Goal: Task Accomplishment & Management: Manage account settings

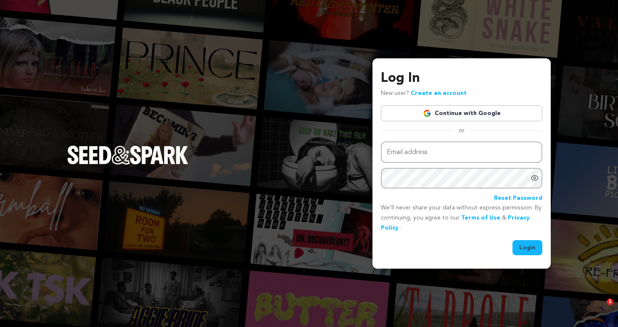
click at [461, 116] on link "Continue with Google" at bounding box center [461, 113] width 161 height 16
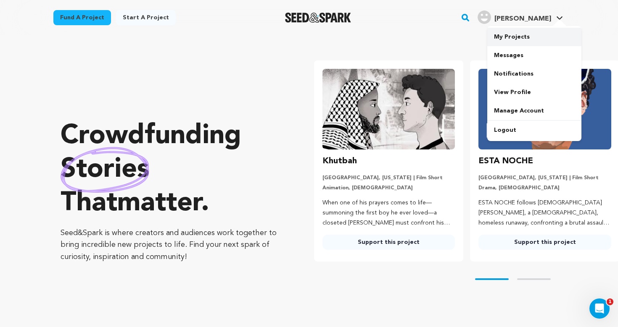
click at [537, 39] on link "My Projects" at bounding box center [534, 37] width 94 height 18
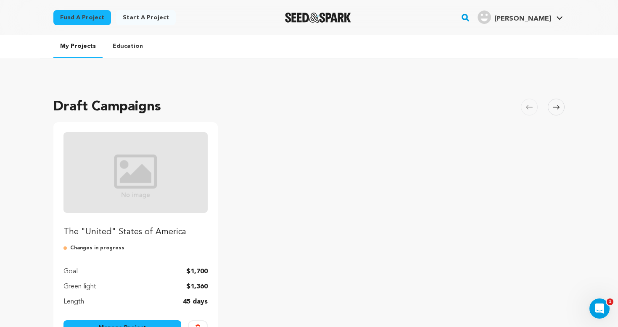
scroll to position [115, 0]
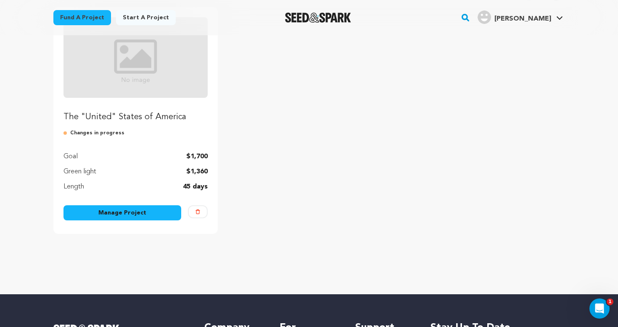
click at [142, 213] on link "Manage Project" at bounding box center [122, 213] width 118 height 15
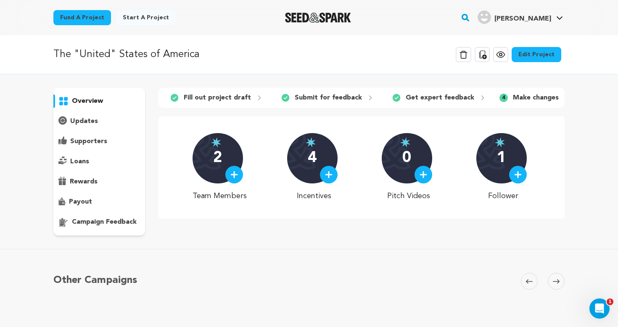
click at [79, 123] on p "updates" at bounding box center [84, 121] width 28 height 10
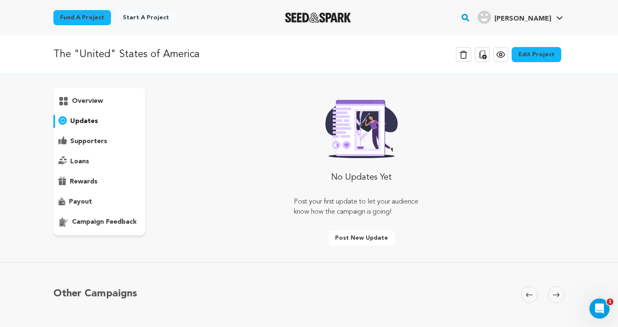
click at [85, 136] on div "supporters" at bounding box center [99, 141] width 92 height 13
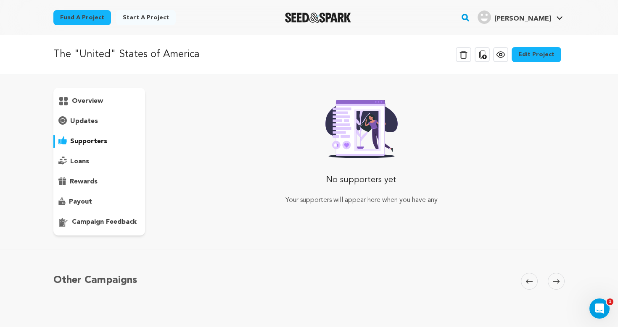
click at [88, 108] on div "overview" at bounding box center [99, 162] width 92 height 148
click at [91, 103] on p "overview" at bounding box center [87, 101] width 31 height 10
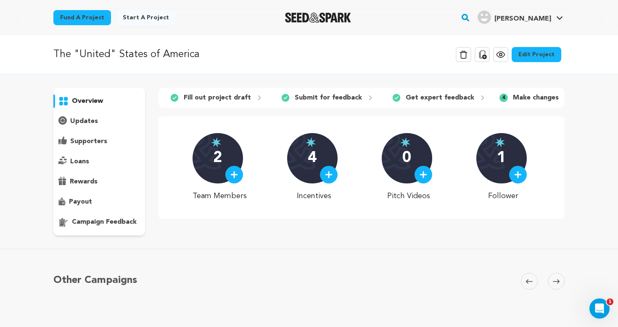
click at [506, 57] on icon at bounding box center [500, 55] width 10 height 10
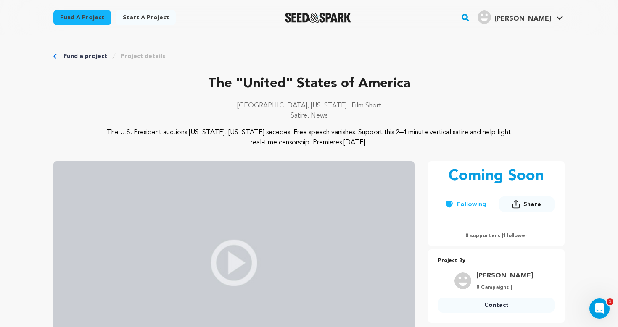
click at [78, 56] on link "Fund a project" at bounding box center [85, 56] width 44 height 8
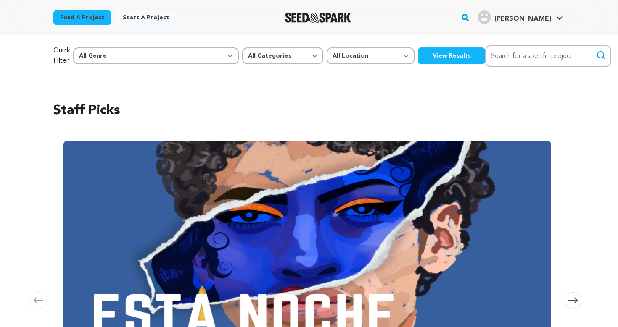
scroll to position [0, 319]
click at [561, 16] on icon at bounding box center [559, 18] width 7 height 4
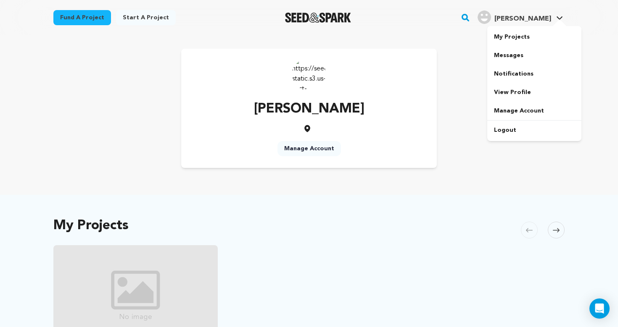
click at [540, 33] on link "My Projects" at bounding box center [534, 37] width 94 height 18
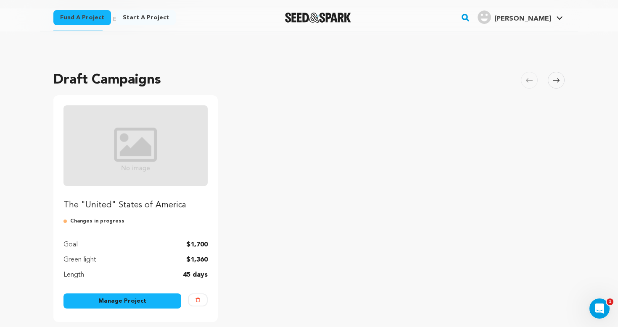
scroll to position [32, 0]
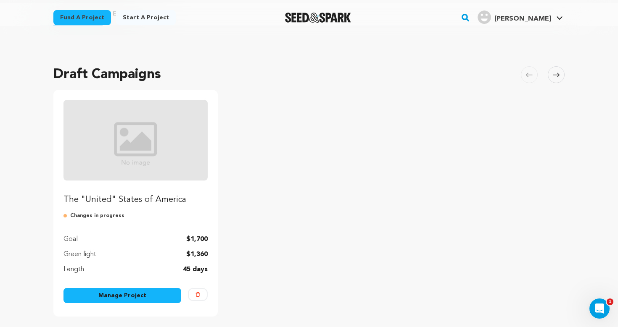
click at [142, 295] on link "Manage Project" at bounding box center [122, 295] width 118 height 15
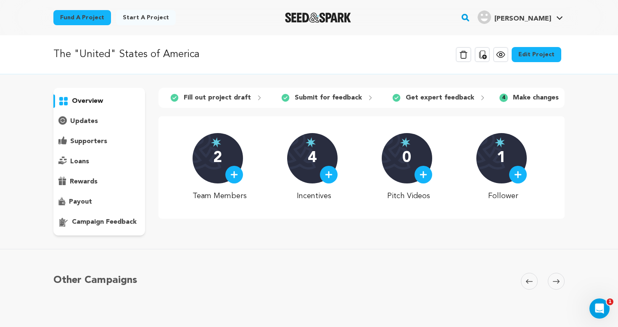
click at [538, 51] on link "Edit Project" at bounding box center [536, 54] width 50 height 15
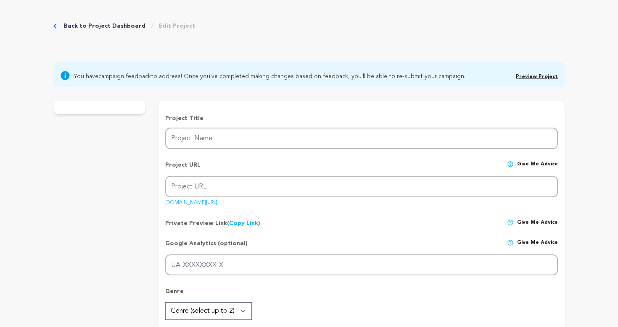
type input "The "United" States of America"
type input "the-united-states-of-[GEOGRAPHIC_DATA]"
type input "In this satirical short, the President of America auctions off the "united" sta…"
type textarea "The U.S. President auctions [US_STATE]. [US_STATE] secedes. Free speech vanishe…"
type textarea "This is a bold free-speech satire for a nation on edge. Rooted in Milwaukee fil…"
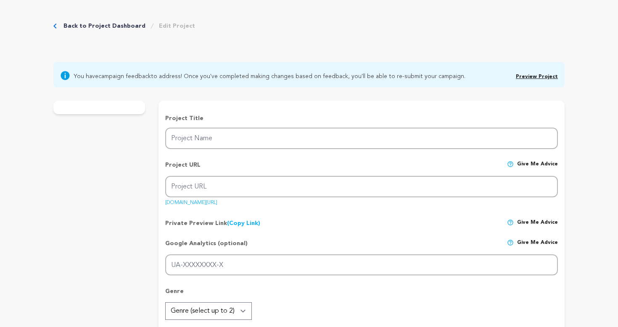
radio input "true"
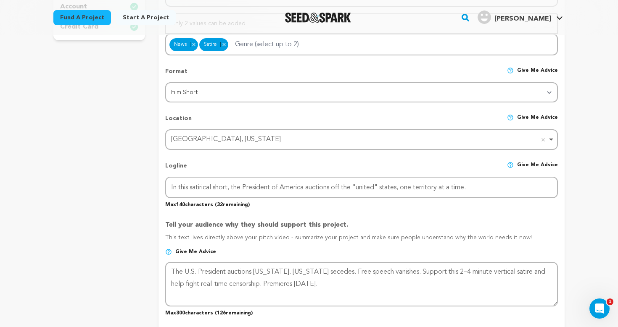
scroll to position [362, 0]
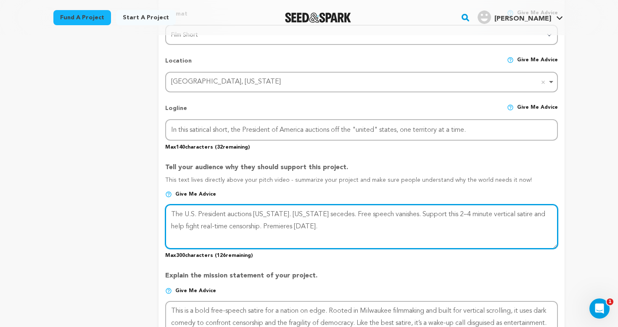
drag, startPoint x: 251, startPoint y: 227, endPoint x: 320, endPoint y: 227, distance: 68.5
click at [320, 227] on textarea at bounding box center [361, 227] width 393 height 45
type textarea "The U.S. President auctions California. Texas secedes. Free speech vanishes. Su…"
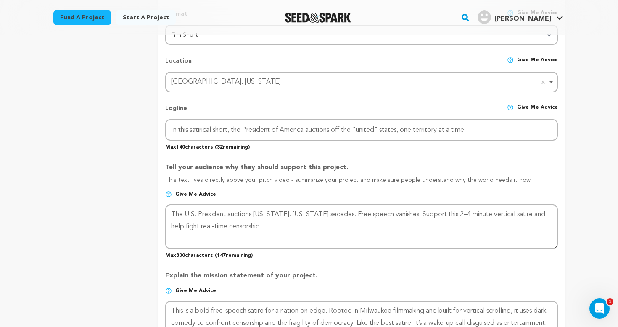
click at [129, 232] on div "project story team social media video & images campaign incentives wishlist" at bounding box center [99, 219] width 92 height 891
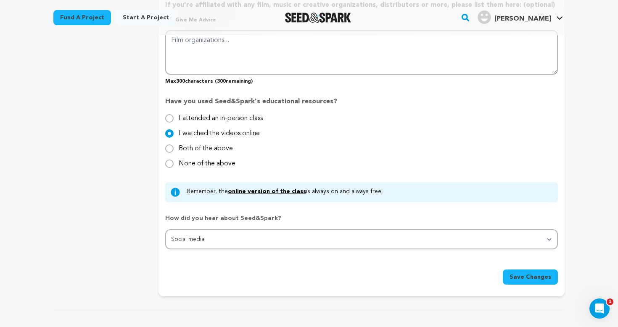
scroll to position [754, 0]
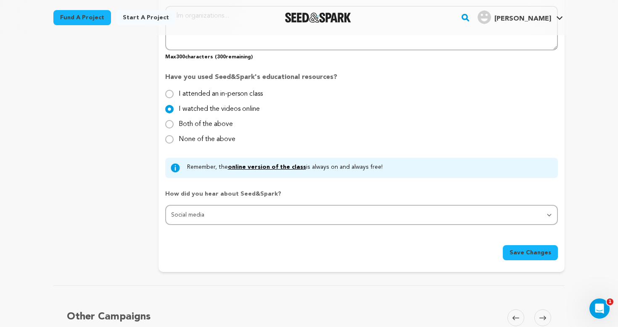
click at [538, 254] on span "Save Changes" at bounding box center [530, 253] width 42 height 8
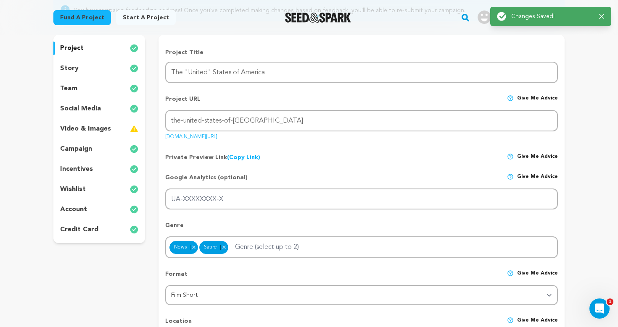
scroll to position [0, 0]
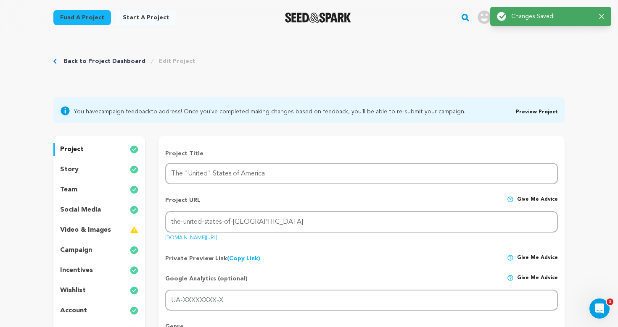
click at [107, 167] on div "story" at bounding box center [99, 169] width 92 height 13
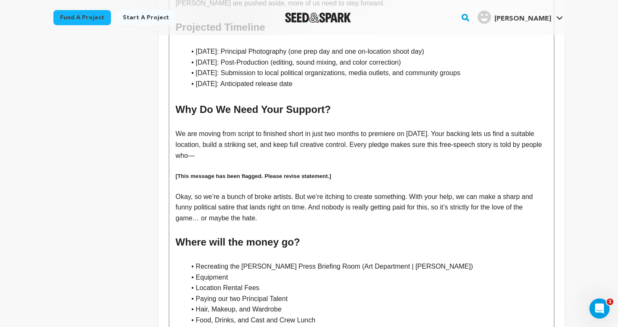
scroll to position [609, 0]
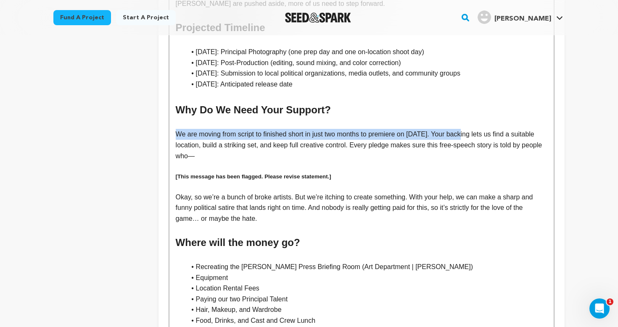
drag, startPoint x: 465, startPoint y: 123, endPoint x: 176, endPoint y: 125, distance: 289.6
click at [176, 129] on p "We are moving from script to finished short in just two months to premiere on J…" at bounding box center [362, 145] width 372 height 32
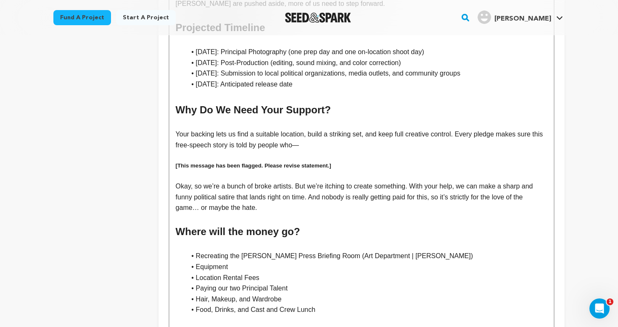
click at [348, 132] on p "Your backing lets us find a suitable location, build a striking set, and keep f…" at bounding box center [362, 139] width 372 height 21
click at [308, 135] on p "Your backing lets us find a suitable location, build a striking set, and keep f…" at bounding box center [362, 139] width 372 height 21
click at [314, 188] on p "Okay, so we’re a bunch of broke artists. But we’re itching to create something.…" at bounding box center [362, 197] width 372 height 32
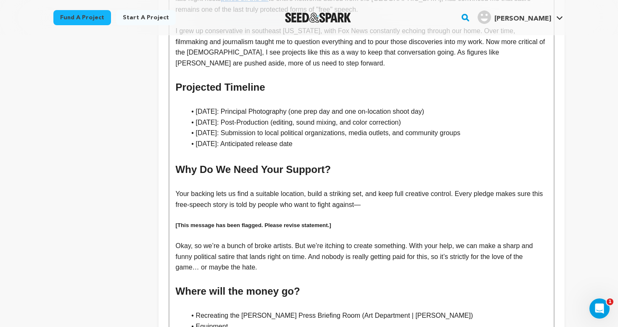
scroll to position [548, 0]
drag, startPoint x: 337, startPoint y: 130, endPoint x: 190, endPoint y: 133, distance: 146.7
click at [190, 139] on li "January 6, 2026: Anticipated release date" at bounding box center [366, 144] width 361 height 11
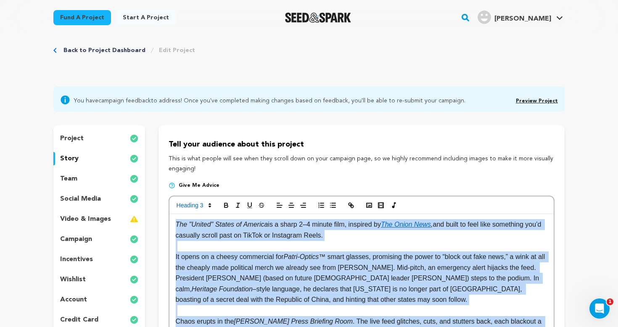
scroll to position [0, 0]
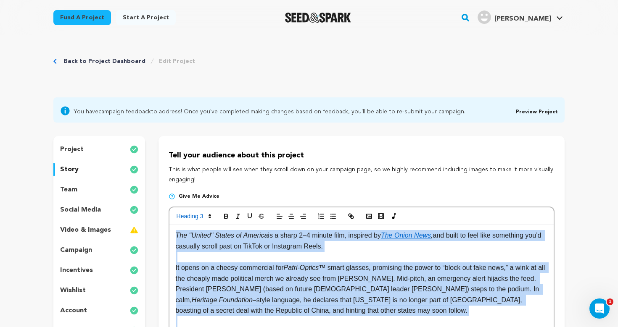
drag, startPoint x: 334, startPoint y: 277, endPoint x: 269, endPoint y: -37, distance: 320.9
copy div "The "United" States of America is a sharp 2–4 minute film, inspired by The Onio…"
click at [375, 194] on p "Give me advice" at bounding box center [362, 199] width 386 height 13
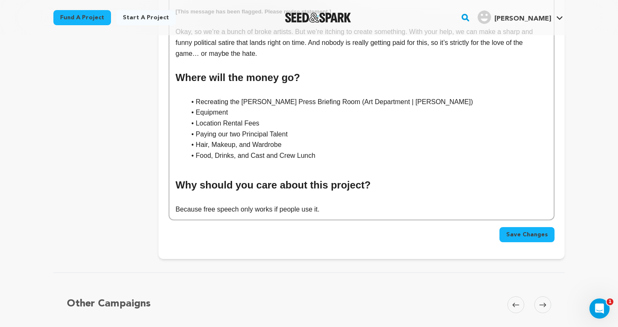
scroll to position [753, 0]
click at [530, 230] on span "Save Changes" at bounding box center [527, 234] width 42 height 8
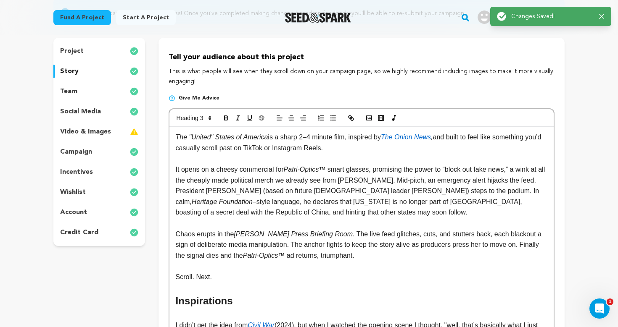
scroll to position [0, 0]
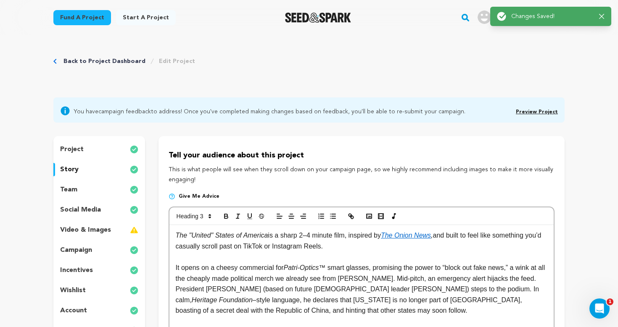
click at [99, 193] on div "team" at bounding box center [99, 189] width 92 height 13
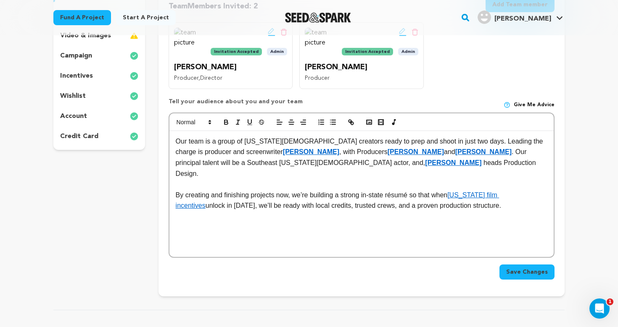
scroll to position [134, 0]
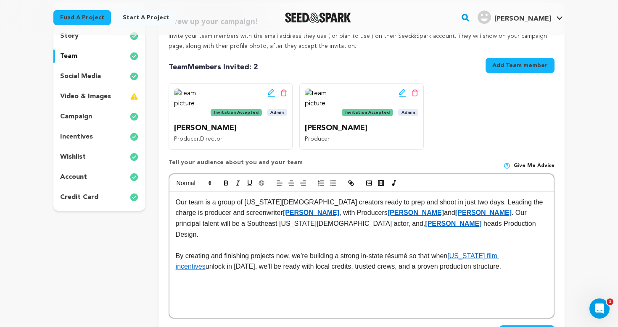
click at [93, 72] on p "social media" at bounding box center [80, 76] width 41 height 10
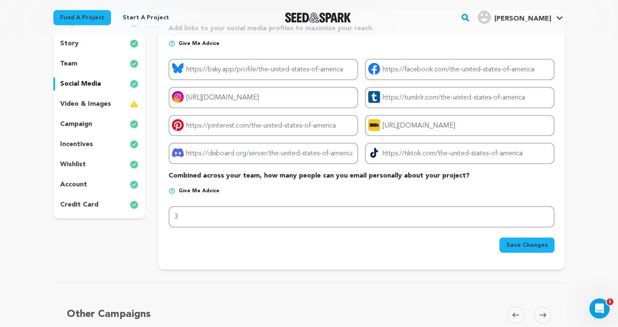
scroll to position [122, 0]
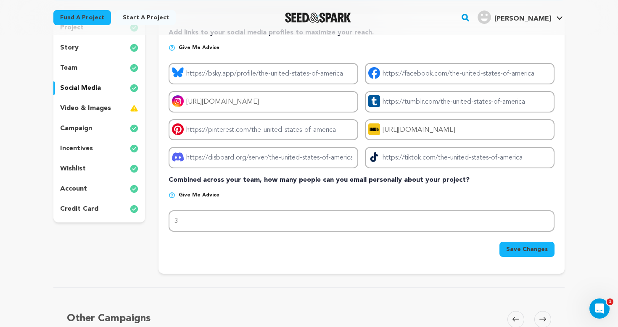
click at [96, 100] on div "project story team social media video & images campaign incentives wishlist acc…" at bounding box center [99, 118] width 92 height 208
click at [94, 109] on p "video & images" at bounding box center [85, 108] width 51 height 10
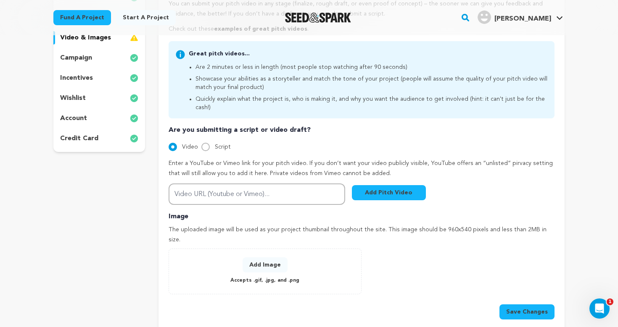
scroll to position [193, 0]
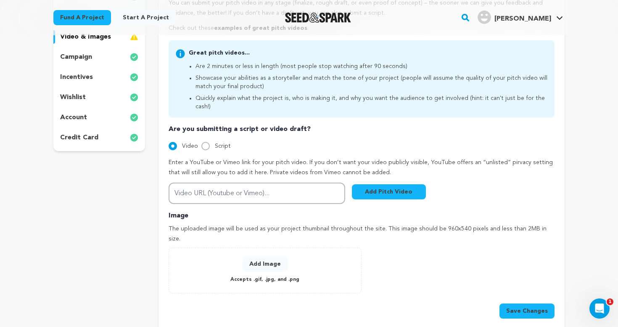
click at [103, 59] on div "campaign" at bounding box center [99, 56] width 92 height 13
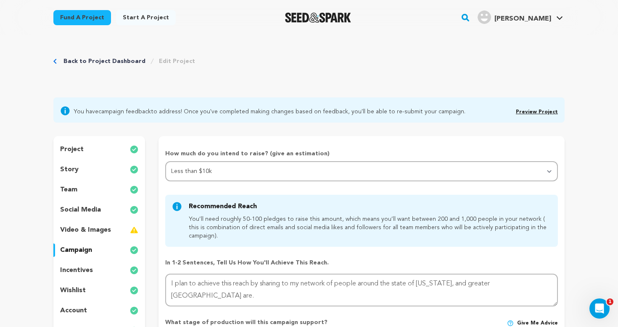
click at [529, 112] on link "Preview Project" at bounding box center [537, 112] width 42 height 5
click at [100, 264] on div "incentives" at bounding box center [99, 270] width 92 height 13
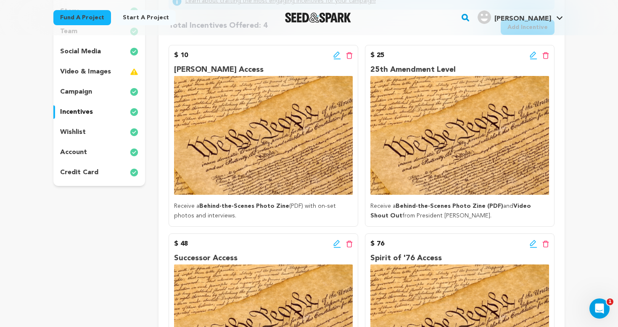
scroll to position [54, 0]
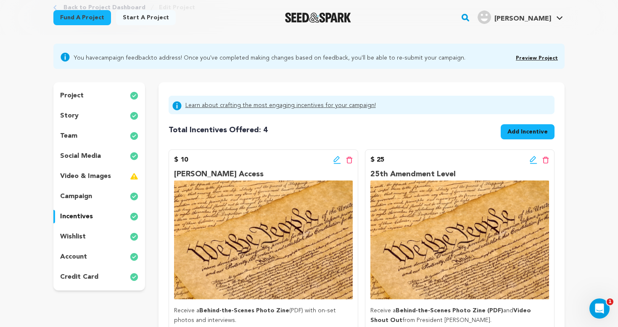
click at [535, 161] on icon at bounding box center [534, 160] width 8 height 8
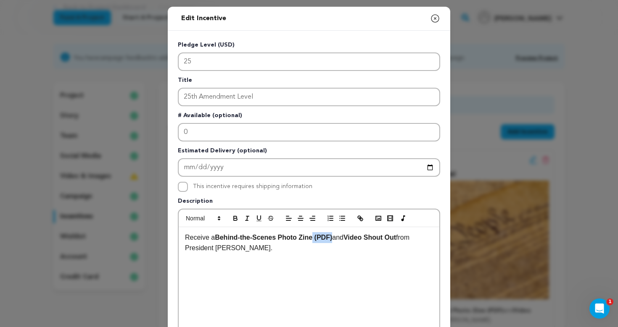
drag, startPoint x: 315, startPoint y: 239, endPoint x: 336, endPoint y: 239, distance: 21.0
click at [336, 239] on p "Receive a Behind-the-Scenes Photo Zine (PDF) and Video Shout Out from President…" at bounding box center [309, 242] width 248 height 21
click at [236, 219] on icon "button" at bounding box center [235, 220] width 3 height 2
click at [277, 259] on div "Receive a Behind-the-Scenes Photo Zine (PDF) and Video Shout Out from President…" at bounding box center [309, 290] width 261 height 126
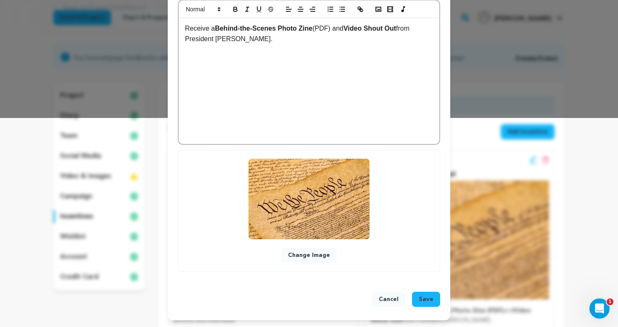
click at [432, 297] on span "Save" at bounding box center [426, 299] width 15 height 8
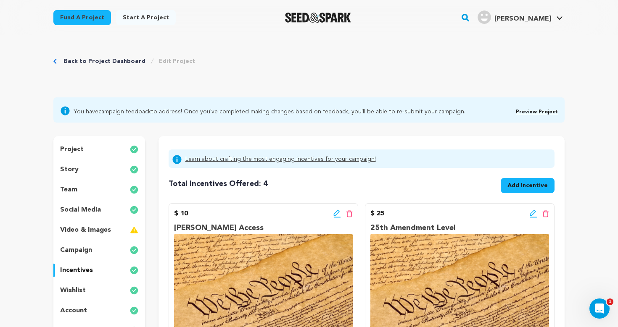
scroll to position [0, 0]
click at [86, 295] on div "wishlist" at bounding box center [99, 290] width 92 height 13
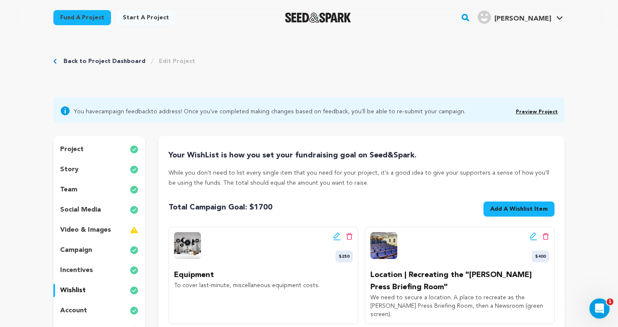
scroll to position [132, 0]
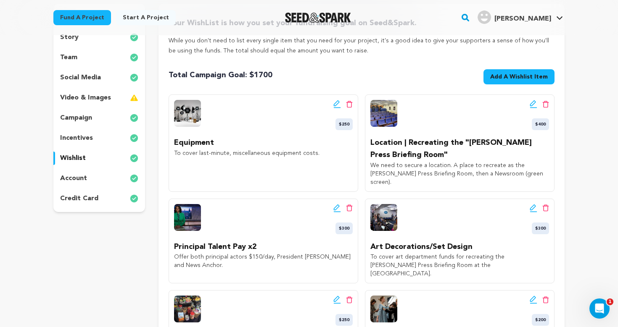
click at [88, 170] on div "project story team social media video & images campaign incentives wishlist acc…" at bounding box center [99, 108] width 92 height 208
click at [87, 182] on div "account" at bounding box center [99, 178] width 92 height 13
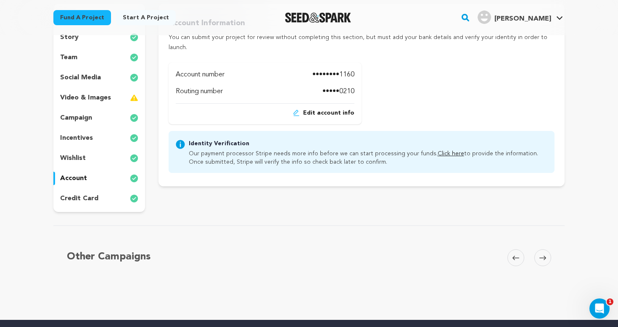
click at [88, 78] on p "social media" at bounding box center [80, 78] width 41 height 10
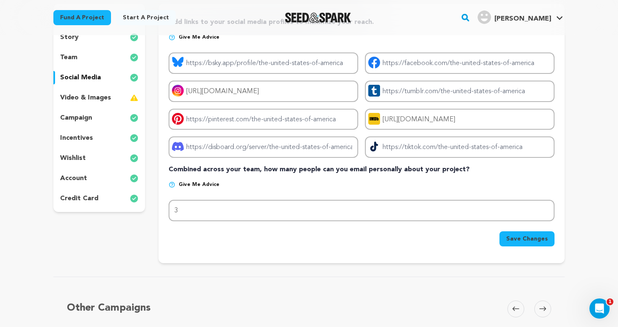
click at [104, 95] on p "video & images" at bounding box center [85, 98] width 51 height 10
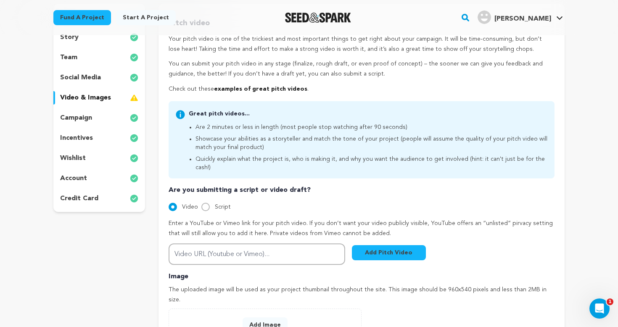
click at [206, 203] on input "Script" at bounding box center [205, 207] width 8 height 8
radio input "true"
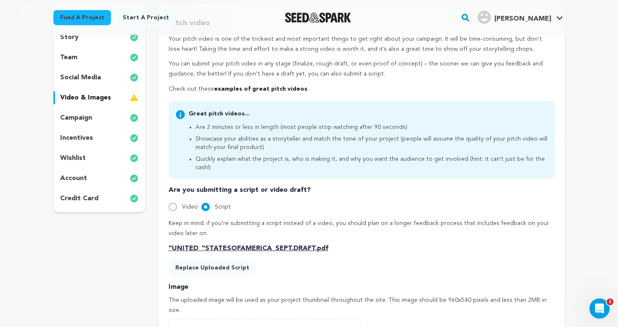
click at [217, 261] on button "Replace Uploaded Script" at bounding box center [212, 268] width 87 height 15
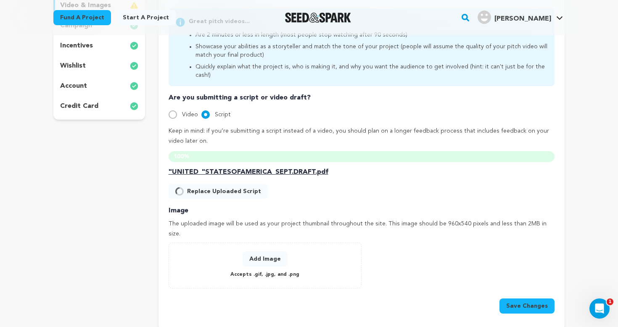
scroll to position [227, 0]
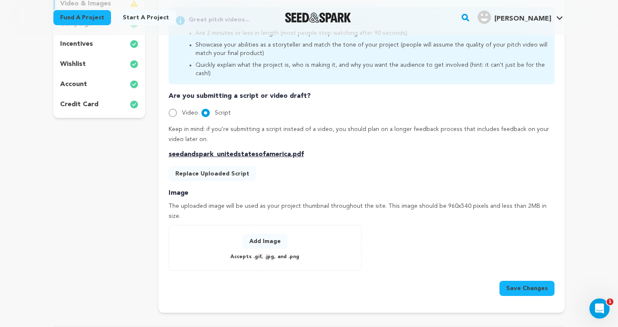
click at [520, 281] on button "Save Changes" at bounding box center [526, 288] width 55 height 15
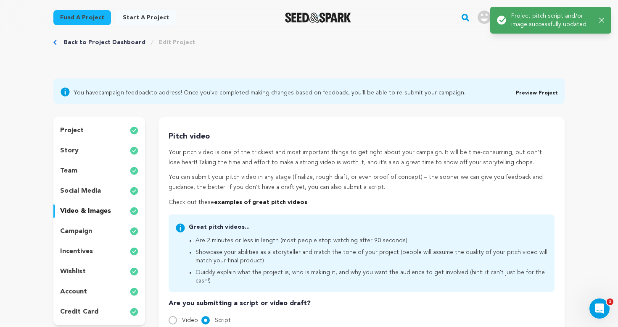
scroll to position [19, 0]
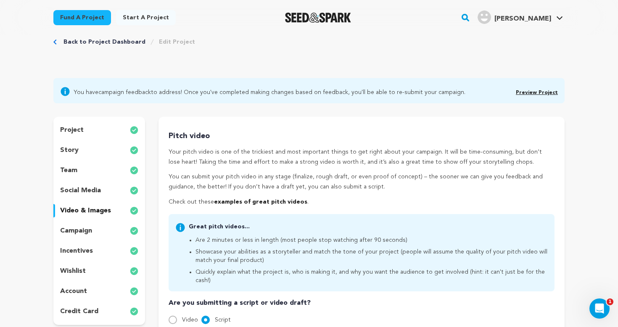
click at [93, 232] on div "campaign" at bounding box center [99, 230] width 92 height 13
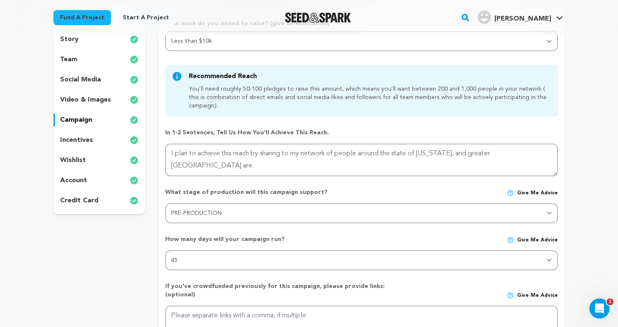
scroll to position [118, 0]
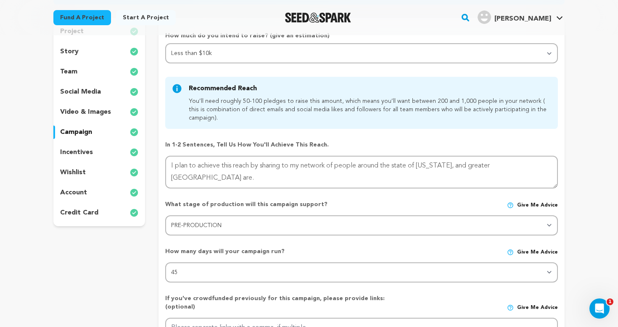
click at [79, 70] on div "team" at bounding box center [99, 71] width 92 height 13
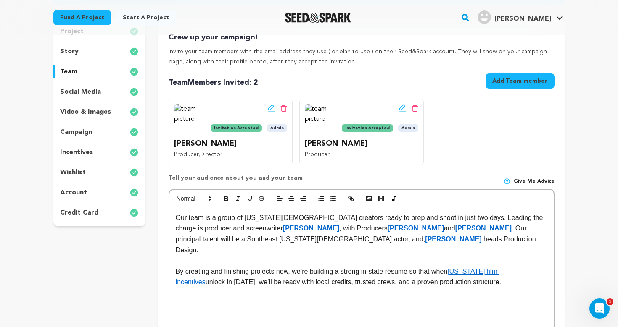
click at [82, 53] on div "story" at bounding box center [99, 51] width 92 height 13
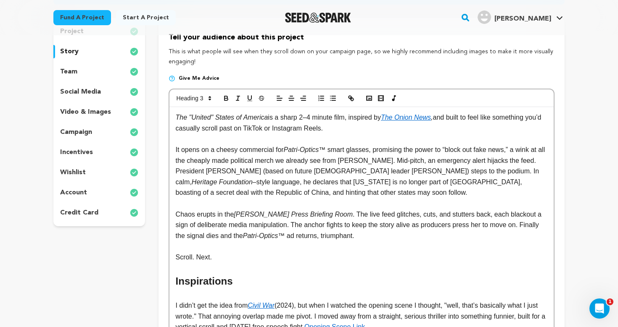
click at [88, 89] on p "social media" at bounding box center [80, 92] width 41 height 10
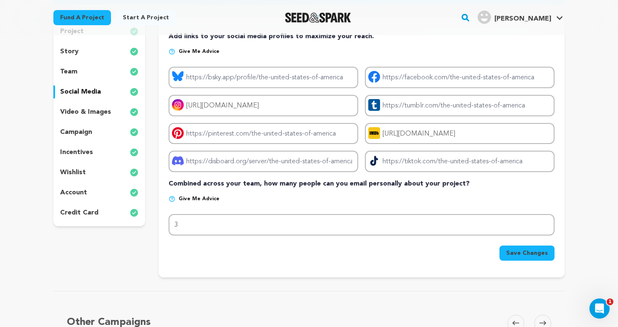
click at [91, 112] on p "video & images" at bounding box center [85, 112] width 51 height 10
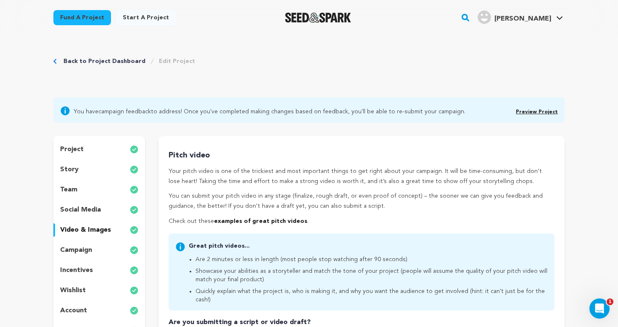
click at [546, 110] on link "Preview Project" at bounding box center [537, 112] width 42 height 5
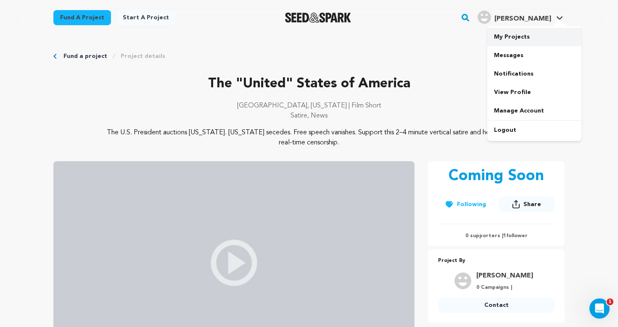
click at [543, 40] on link "My Projects" at bounding box center [534, 37] width 94 height 18
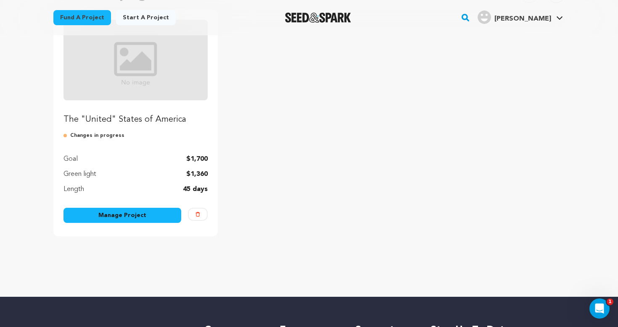
scroll to position [121, 0]
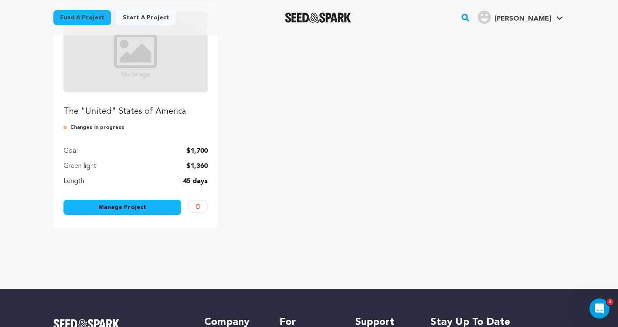
click at [134, 208] on link "Manage Project" at bounding box center [122, 207] width 118 height 15
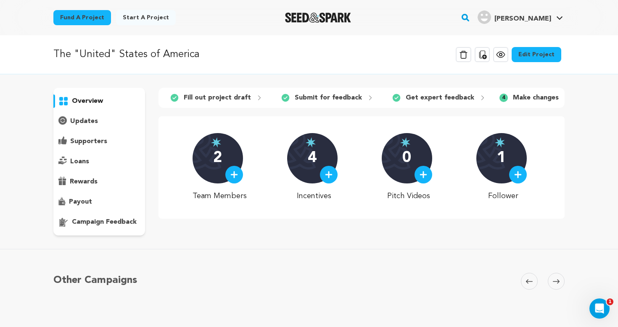
click at [532, 53] on link "Edit Project" at bounding box center [536, 54] width 50 height 15
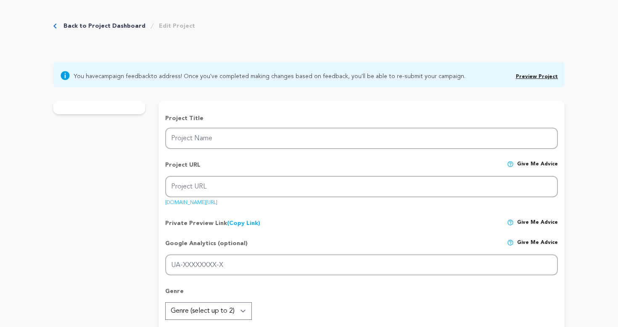
type input "The "United" States of America"
type input "the-united-states-of-[GEOGRAPHIC_DATA]"
type input "In this satirical short, the President of America auctions off the "united" sta…"
type textarea "The U.S. President auctions [US_STATE]. [US_STATE] secedes. Free speech vanishe…"
type textarea "This is a bold free-speech satire for a nation on edge. Rooted in Milwaukee fil…"
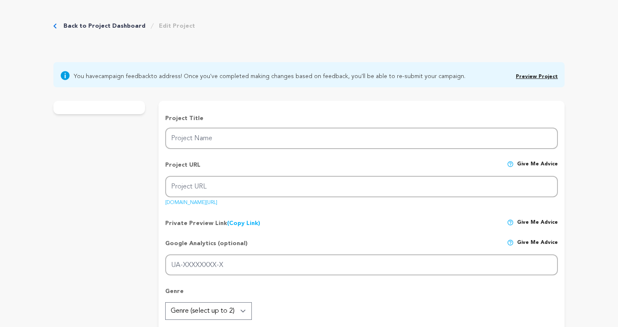
radio input "true"
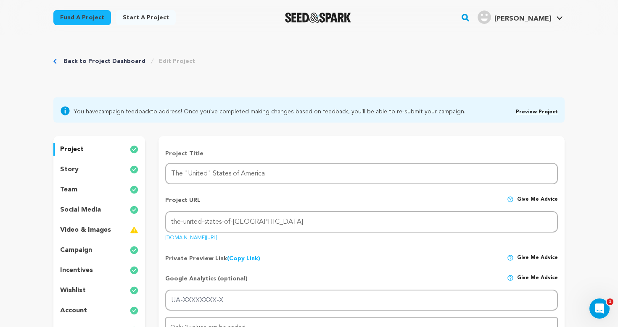
click at [78, 171] on div "story" at bounding box center [99, 169] width 92 height 13
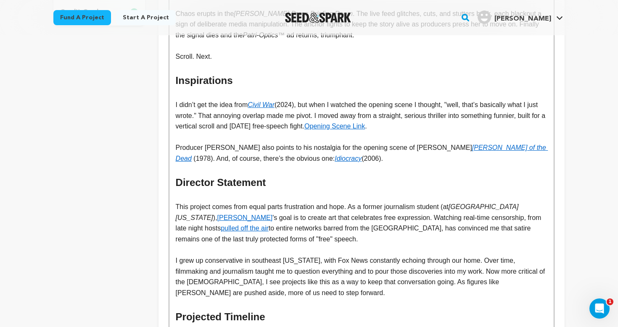
scroll to position [327, 0]
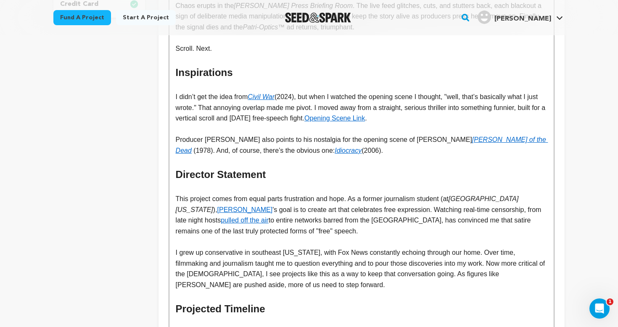
click at [460, 213] on p "This project comes from equal parts frustration and hope. As a former journalis…" at bounding box center [362, 215] width 372 height 43
click at [424, 214] on p "This project comes from equal parts frustration and hope. As a former journalis…" at bounding box center [362, 215] width 372 height 43
click at [473, 215] on p "This project comes from equal parts frustration and hope. As a former journalis…" at bounding box center [362, 215] width 372 height 43
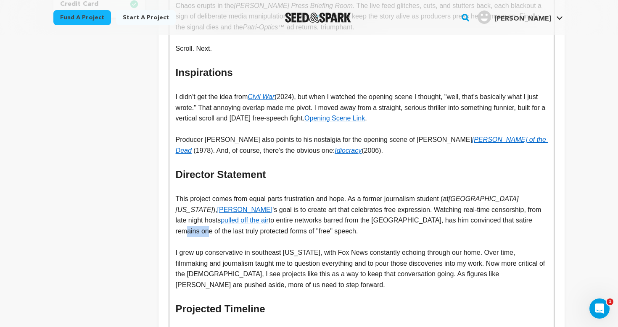
drag, startPoint x: 528, startPoint y: 213, endPoint x: 560, endPoint y: 212, distance: 32.4
click at [560, 212] on div "Tell your audience about this project This is what people will see when they sc…" at bounding box center [361, 246] width 406 height 875
click at [403, 263] on p "I grew up conservative in southeast Missouri, with Fox News constantly echoing …" at bounding box center [362, 269] width 372 height 43
click at [372, 281] on p "I grew up conservative in southeast Missouri, with Fox News constantly echoing …" at bounding box center [362, 269] width 372 height 43
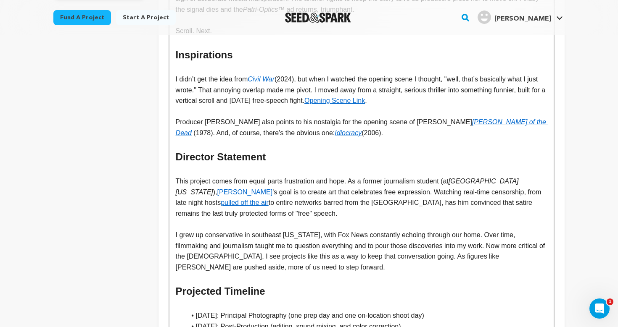
scroll to position [346, 0]
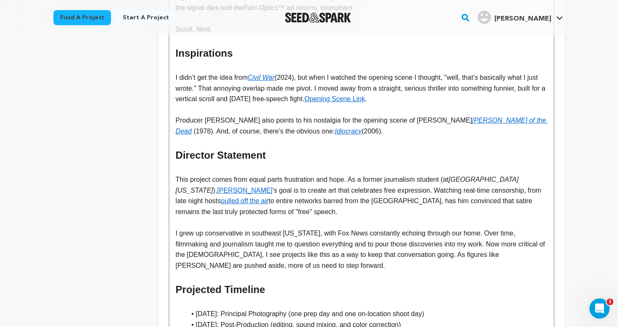
click at [308, 205] on p "This project comes from equal parts frustration and hope. As a former journalis…" at bounding box center [362, 195] width 372 height 43
click at [313, 246] on p "I grew up conservative in southeast Missouri, with Fox News constantly echoing …" at bounding box center [362, 249] width 372 height 43
click at [177, 228] on p "I grew up conservative in southeast Missouri, with Fox News constantly echoing …" at bounding box center [362, 249] width 372 height 43
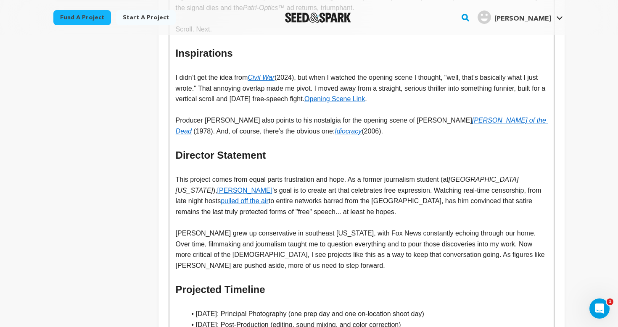
click at [245, 244] on p "Smith grew up conservative in southeast Missouri, with Fox News constantly echo…" at bounding box center [362, 249] width 372 height 43
click at [352, 258] on p "Smith grew up conservative in southeast Missouri, with Fox News constantly echo…" at bounding box center [362, 249] width 372 height 43
click at [465, 228] on p "Smith grew up conservative in southeast Missouri, with Fox News constantly echo…" at bounding box center [362, 249] width 372 height 43
drag, startPoint x: 473, startPoint y: 224, endPoint x: 432, endPoint y: 253, distance: 50.4
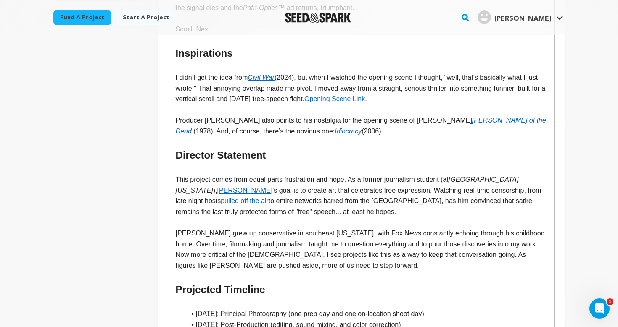
click at [432, 253] on p "Smith grew up conservative in southeast Missouri, with Fox News constantly echo…" at bounding box center [362, 249] width 372 height 43
click at [300, 236] on p "Smith grew up conservative in southeast Missouri, with Fox News constantly echo…" at bounding box center [362, 249] width 372 height 43
click at [378, 258] on p "Smith grew up conservative in southeast Missouri, with Fox News constantly echo…" at bounding box center [362, 249] width 372 height 43
click at [488, 238] on p "Smith grew up conservative in southeast Missouri, with Fox News constantly echo…" at bounding box center [362, 249] width 372 height 43
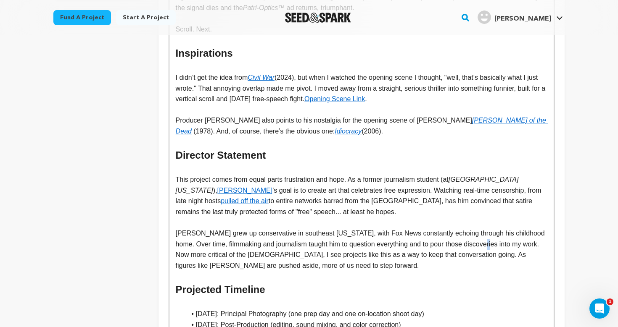
click at [488, 238] on p "Smith grew up conservative in southeast Missouri, with Fox News constantly echo…" at bounding box center [362, 249] width 372 height 43
click at [532, 239] on p "Smith grew up conservative in southeast Missouri, with Fox News constantly echo…" at bounding box center [362, 249] width 372 height 43
click at [500, 248] on p "Smith grew up conservative in southeast Missouri, with Fox News constantly echo…" at bounding box center [362, 249] width 372 height 43
click at [464, 259] on p "Smith grew up conservative in southeast Missouri, with Fox News constantly echo…" at bounding box center [362, 249] width 372 height 43
click at [306, 247] on p "Smith grew up conservative in southeast Missouri, with Fox News constantly echo…" at bounding box center [362, 249] width 372 height 43
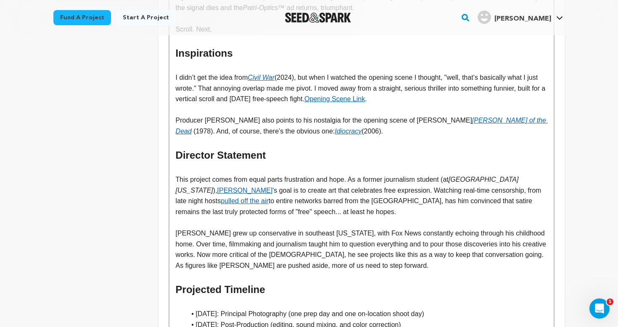
click at [401, 257] on p "Smith grew up conservative in southeast Missouri, with Fox News constantly echo…" at bounding box center [362, 249] width 372 height 43
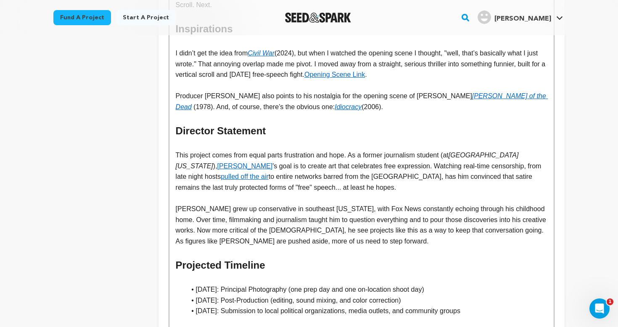
scroll to position [372, 0]
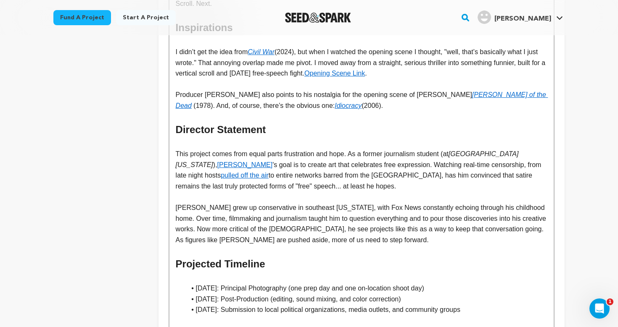
click at [317, 232] on p "Smith grew up conservative in southeast Missouri, with Fox News constantly echo…" at bounding box center [362, 224] width 372 height 43
click at [506, 222] on p "Smith grew up conservative in southeast Missouri, with Fox News constantly echo…" at bounding box center [362, 224] width 372 height 43
click at [421, 235] on p "Smith grew up conservative in southeast Missouri, with Fox News constantly echo…" at bounding box center [362, 224] width 372 height 43
click at [446, 273] on p at bounding box center [362, 278] width 372 height 11
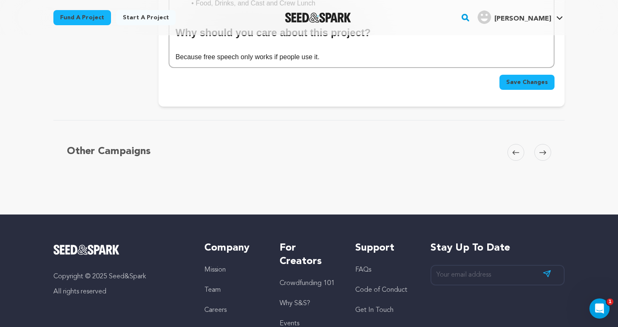
scroll to position [823, 0]
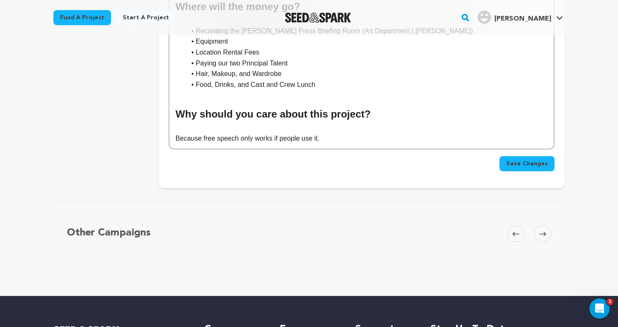
click at [517, 160] on span "Save Changes" at bounding box center [527, 164] width 42 height 8
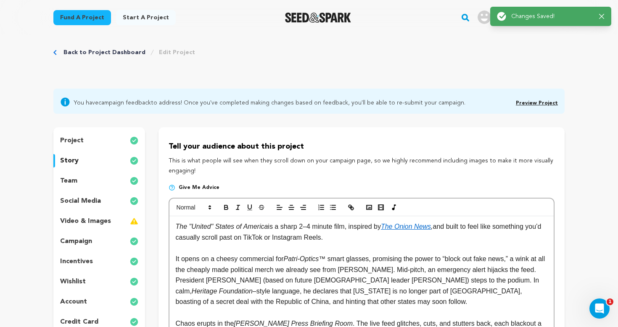
scroll to position [0, 0]
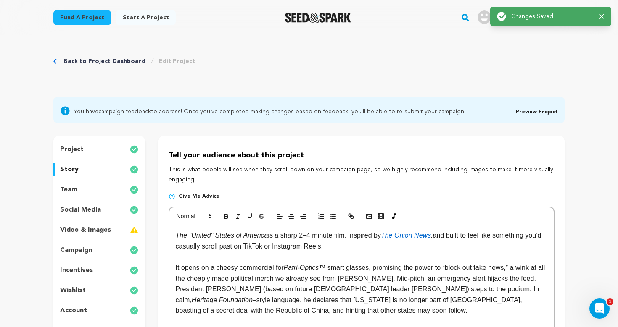
click at [541, 109] on span "Preview Project" at bounding box center [537, 111] width 42 height 10
click at [538, 111] on link "Preview Project" at bounding box center [537, 112] width 42 height 5
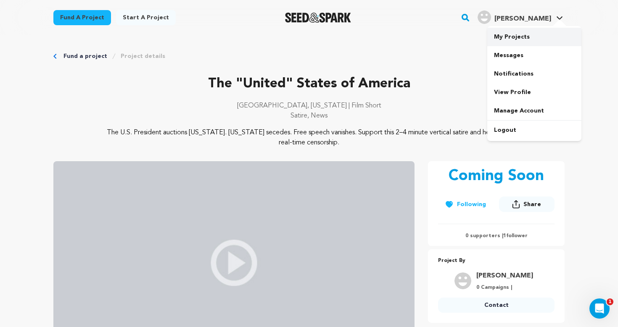
click at [512, 40] on link "My Projects" at bounding box center [534, 37] width 94 height 18
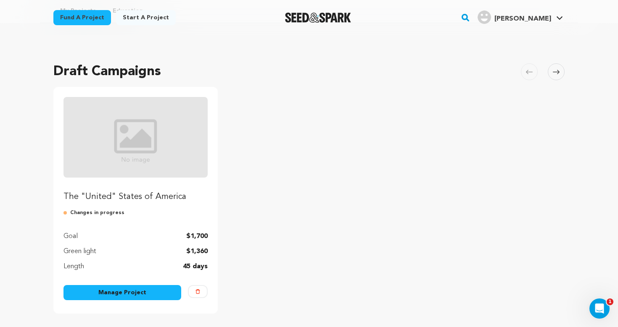
scroll to position [49, 0]
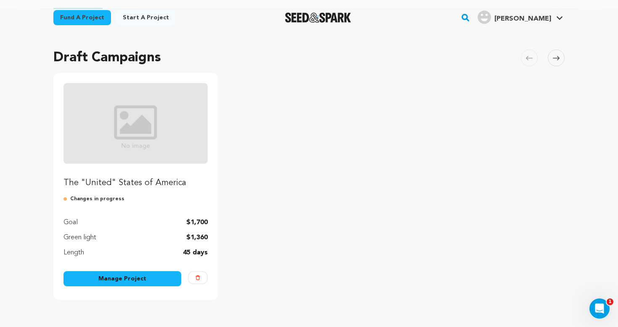
click at [124, 276] on link "Manage Project" at bounding box center [122, 278] width 118 height 15
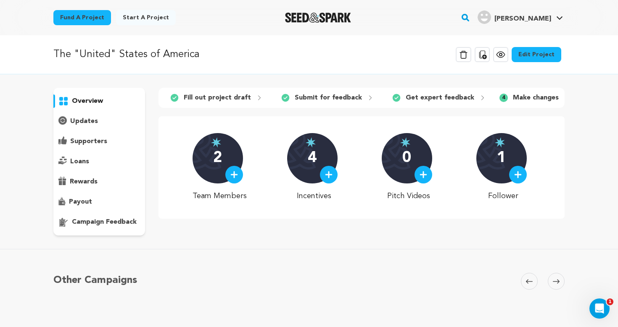
click at [101, 221] on p "campaign feedback" at bounding box center [104, 222] width 65 height 10
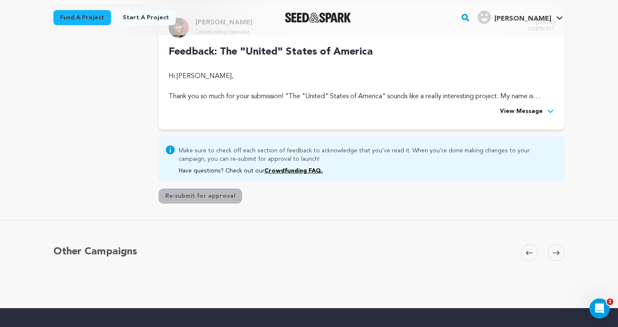
scroll to position [233, 0]
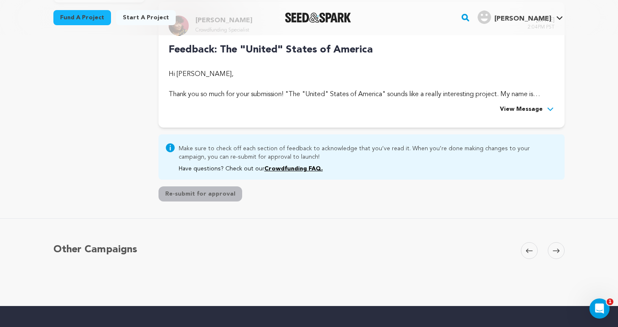
click at [519, 106] on span "View Message" at bounding box center [521, 110] width 43 height 10
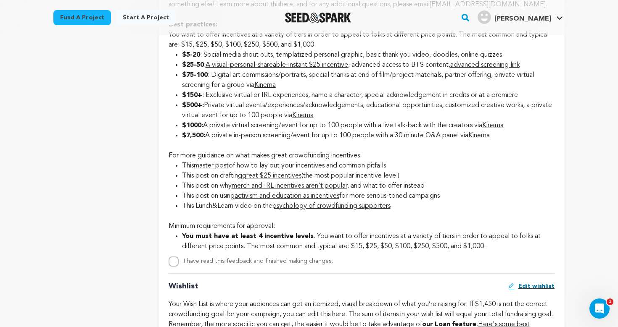
scroll to position [1230, 0]
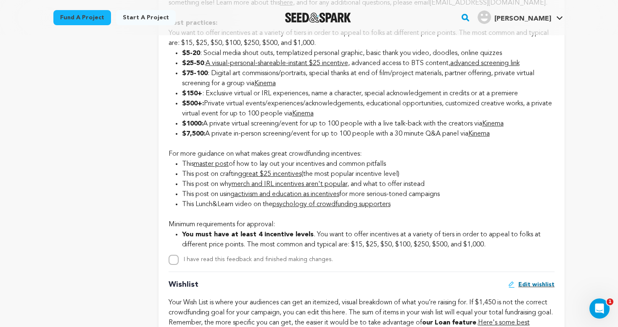
click at [174, 265] on input "I have read this feedback and finished making changes." at bounding box center [174, 260] width 10 height 10
checkbox input "true"
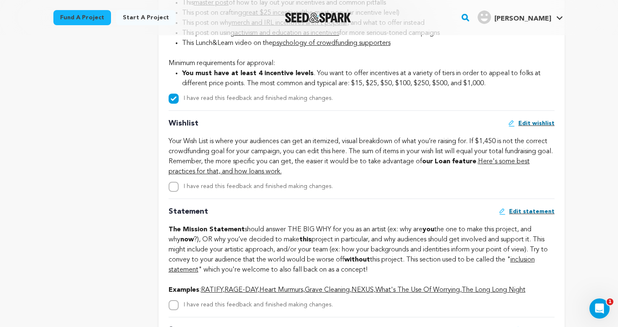
scroll to position [1420, 0]
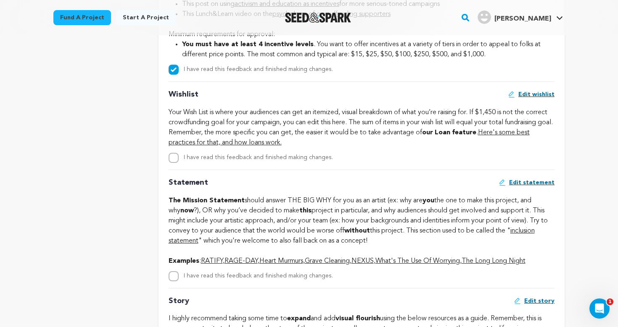
click at [175, 282] on input "I have read this feedback and finished making changes." at bounding box center [174, 276] width 10 height 10
checkbox input "true"
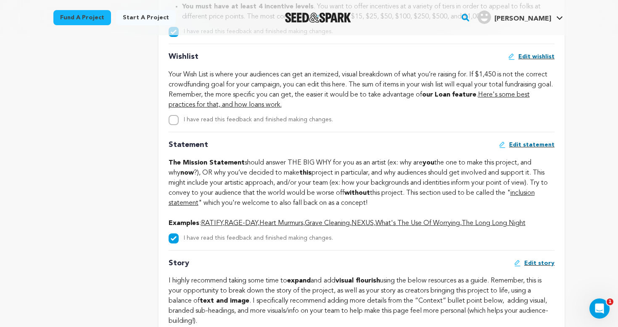
click at [173, 125] on input "I have read this feedback and finished making changes." at bounding box center [174, 120] width 10 height 10
checkbox input "true"
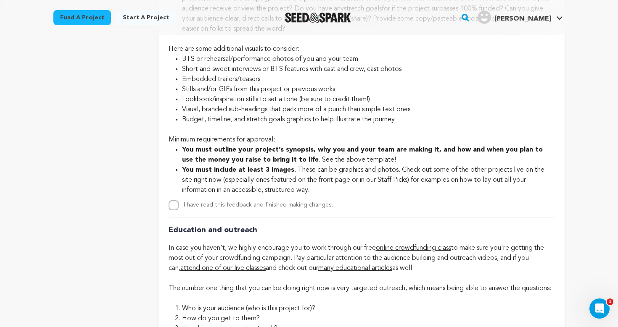
scroll to position [1895, 0]
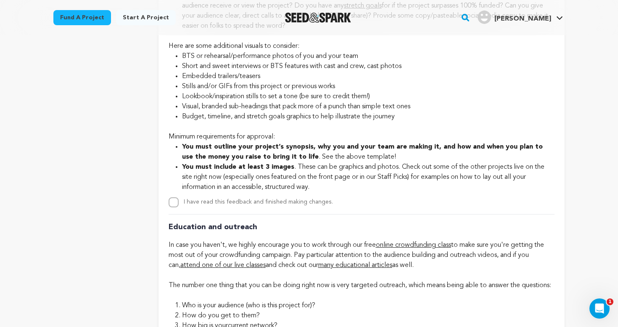
click at [171, 208] on input "I have read this feedback and finished making changes." at bounding box center [174, 203] width 10 height 10
checkbox input "true"
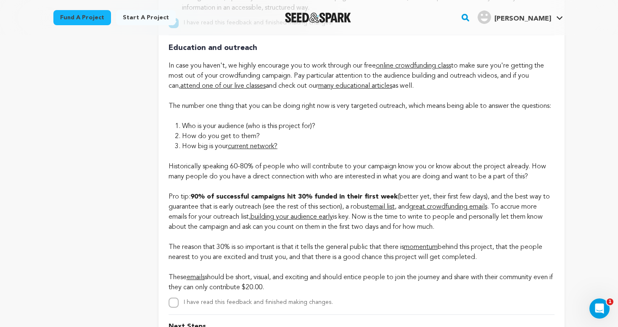
scroll to position [2194, 0]
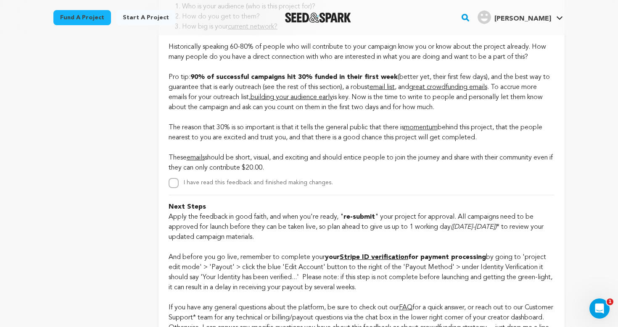
click at [175, 188] on input "I have read this feedback and finished making changes." at bounding box center [174, 183] width 10 height 10
checkbox input "true"
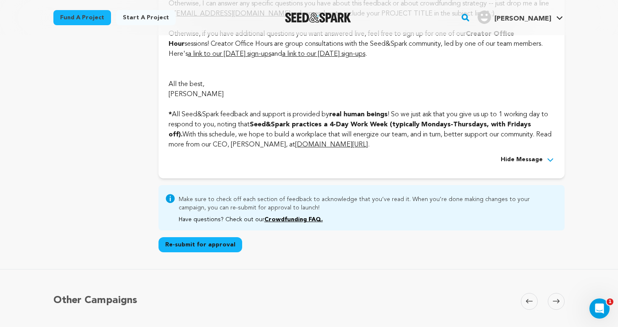
scroll to position [2526, 0]
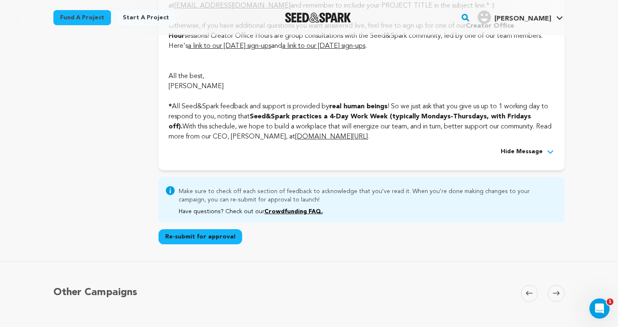
click at [195, 245] on button "Re-submit for approval" at bounding box center [200, 236] width 84 height 15
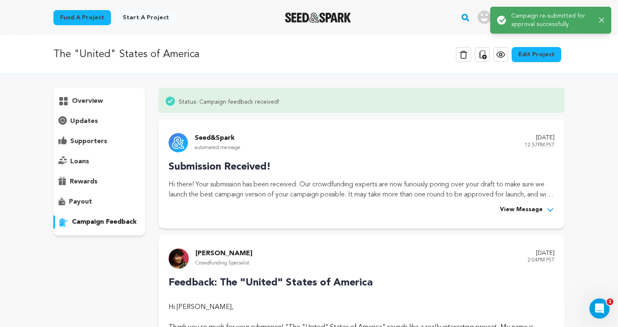
scroll to position [0, 0]
click at [506, 55] on icon at bounding box center [500, 55] width 10 height 10
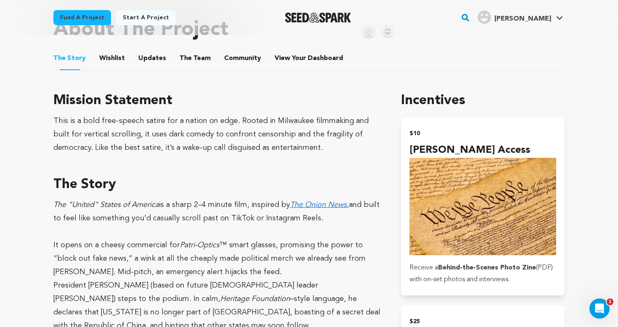
scroll to position [339, 0]
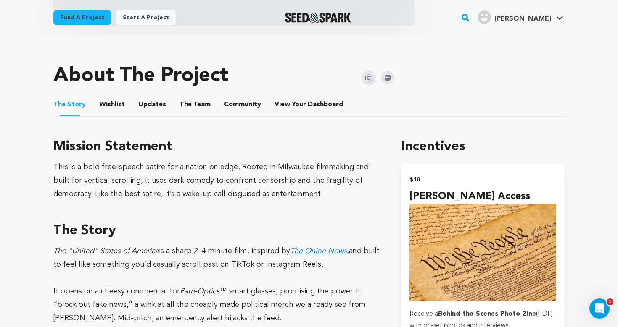
click at [111, 113] on button "Wishlist" at bounding box center [112, 106] width 20 height 20
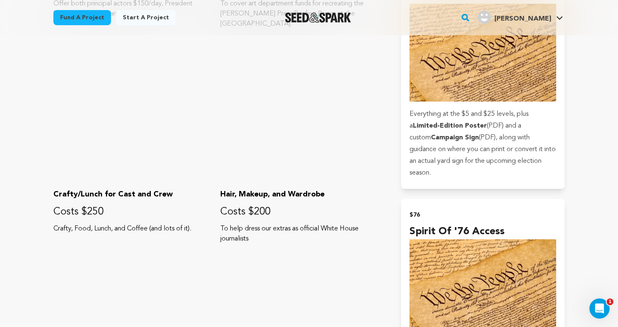
scroll to position [929, 0]
